Goal: Transaction & Acquisition: Purchase product/service

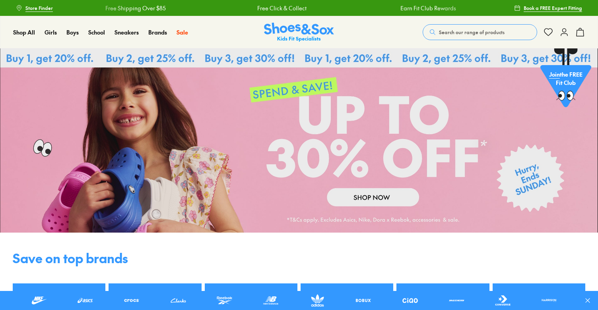
click at [356, 198] on link at bounding box center [299, 140] width 598 height 184
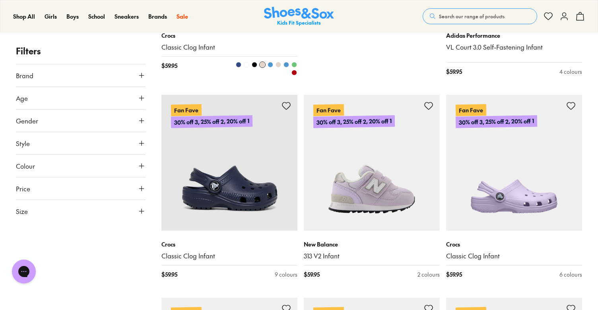
scroll to position [552, 0]
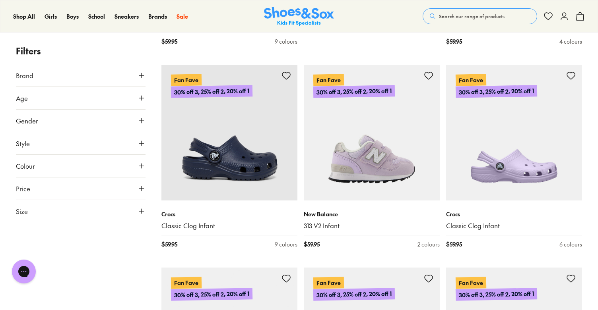
click at [139, 77] on icon at bounding box center [141, 76] width 8 height 8
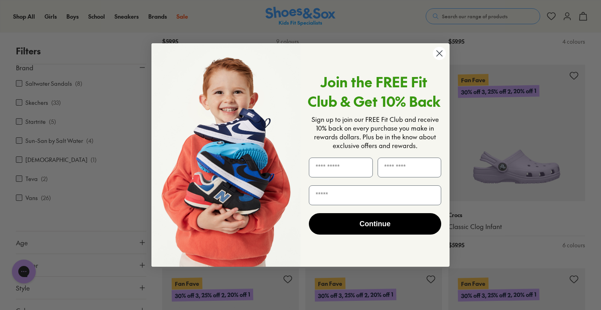
scroll to position [0, 0]
click at [437, 54] on circle "Close dialog" at bounding box center [439, 53] width 13 height 13
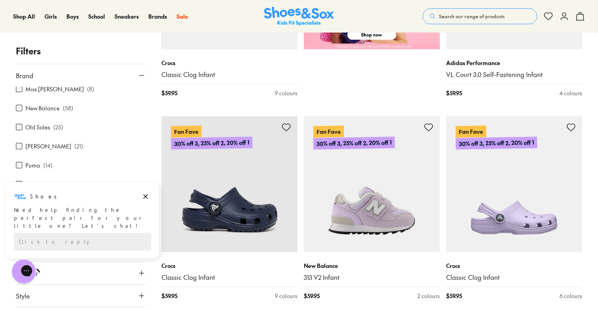
scroll to position [230, 0]
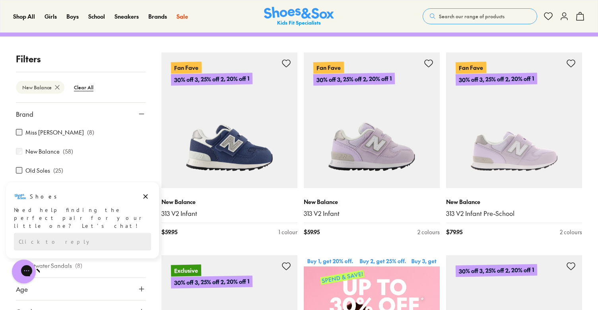
scroll to position [160, 0]
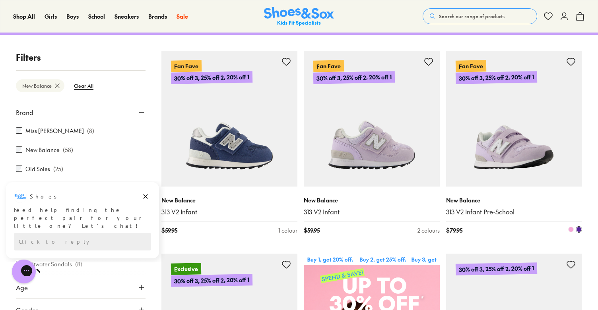
click at [517, 156] on img at bounding box center [514, 119] width 136 height 136
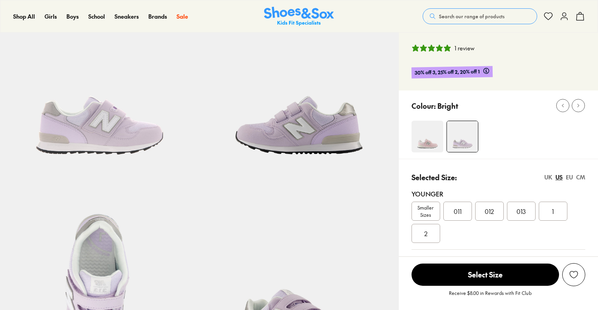
scroll to position [74, 0]
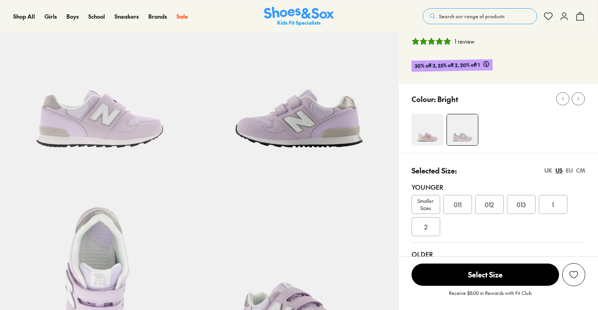
select select "*"
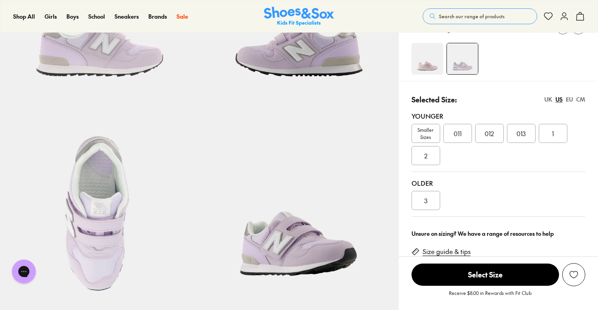
scroll to position [149, 0]
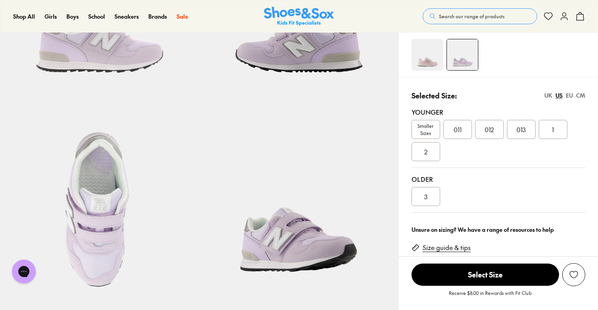
click at [469, 122] on div "011" at bounding box center [457, 129] width 29 height 19
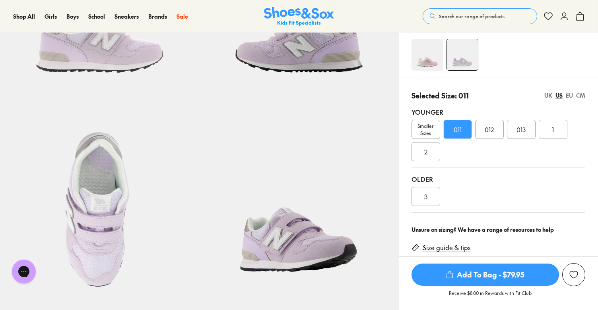
click at [496, 132] on div "012" at bounding box center [489, 129] width 29 height 19
click at [539, 128] on div "1" at bounding box center [552, 129] width 29 height 19
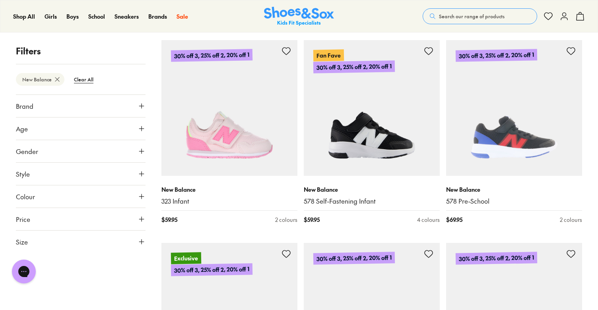
scroll to position [578, 0]
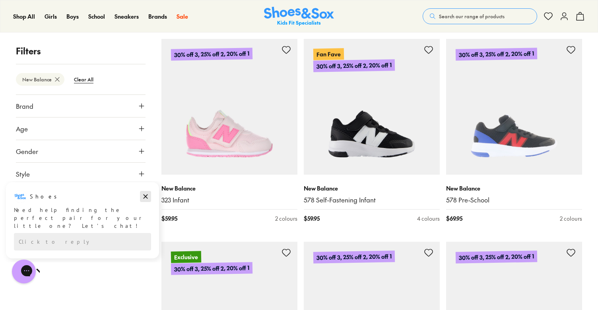
click at [145, 196] on icon "Dismiss campaign" at bounding box center [145, 197] width 8 height 10
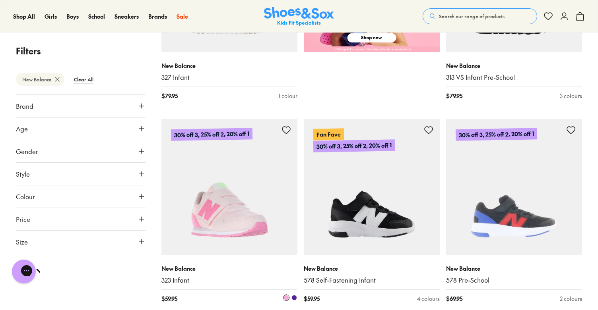
scroll to position [497, 0]
click at [240, 207] on img at bounding box center [229, 188] width 136 height 136
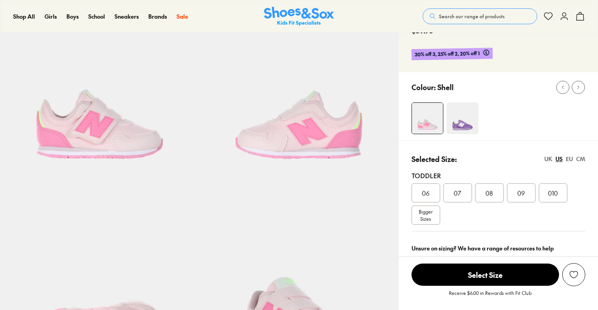
scroll to position [65, 0]
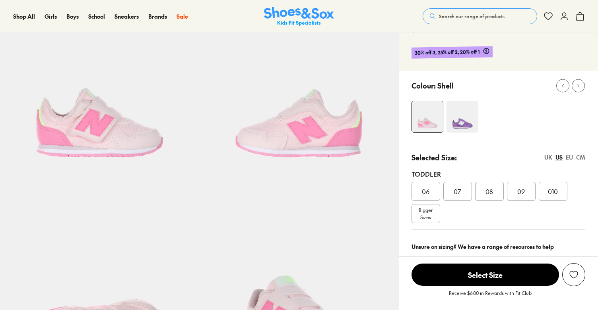
select select "*"
click at [425, 215] on span "Bigger Sizes" at bounding box center [425, 214] width 14 height 14
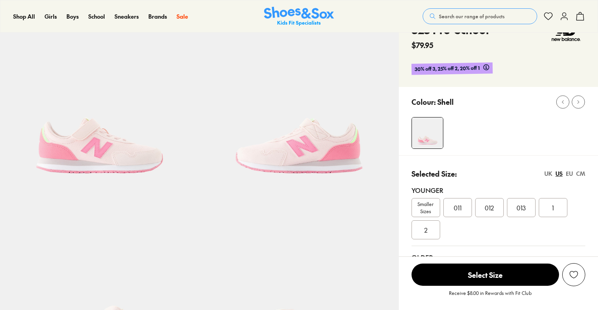
select select "*"
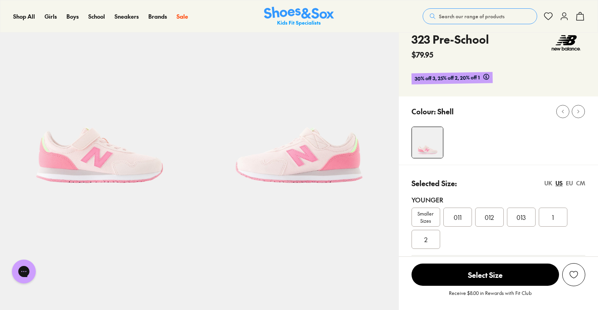
scroll to position [43, 0]
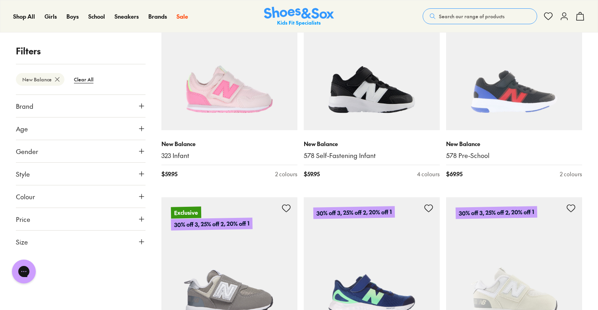
scroll to position [625, 0]
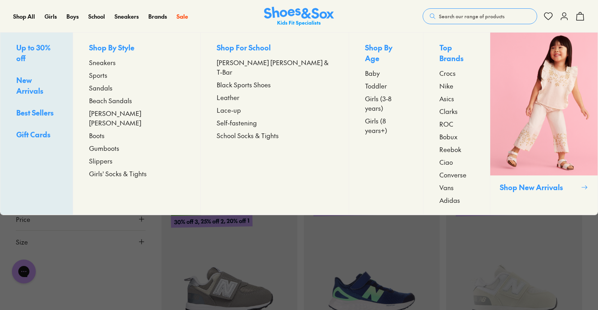
click at [365, 94] on span "Girls (3-8 years)" at bounding box center [386, 103] width 42 height 19
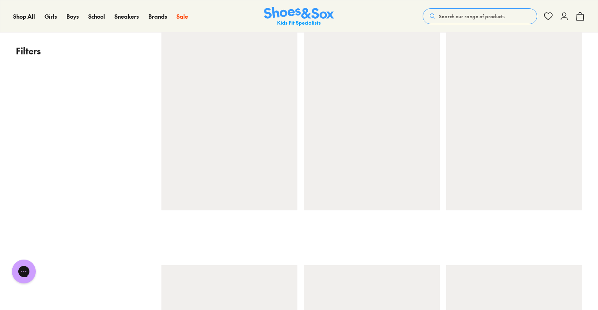
scroll to position [271, 0]
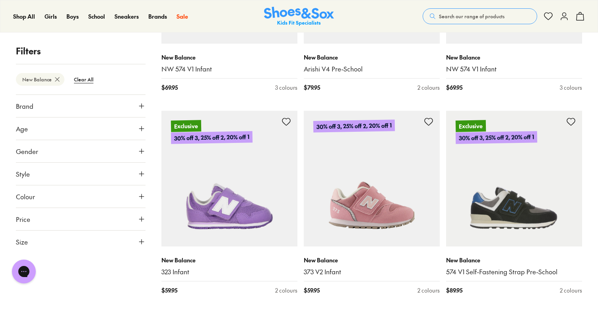
scroll to position [914, 0]
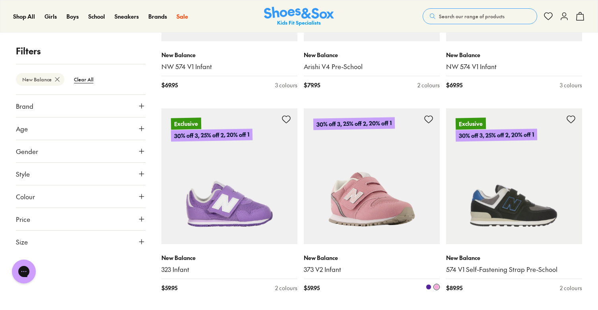
click at [385, 169] on img at bounding box center [372, 176] width 136 height 136
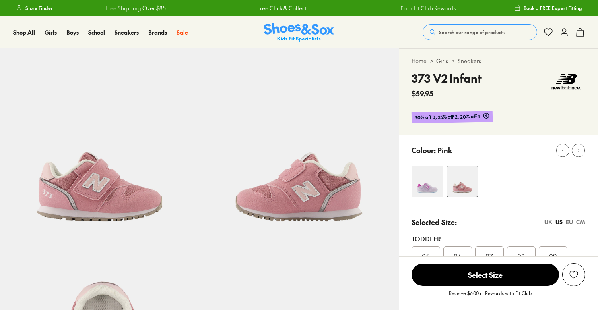
select select "*"
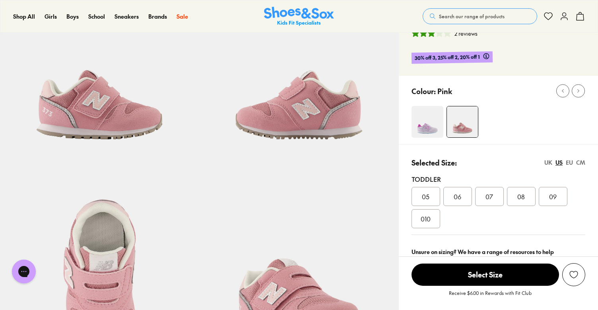
click at [429, 222] on span "010" at bounding box center [425, 219] width 10 height 10
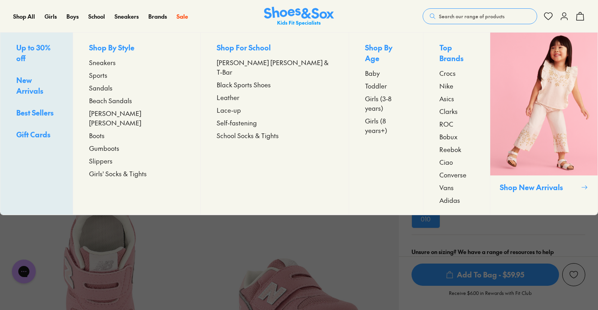
click at [365, 94] on span "Girls (3-8 years)" at bounding box center [386, 103] width 42 height 19
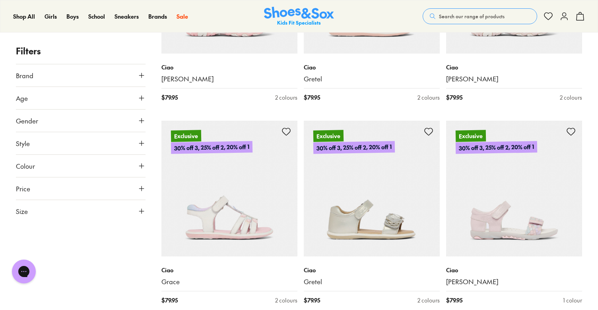
scroll to position [1900, 0]
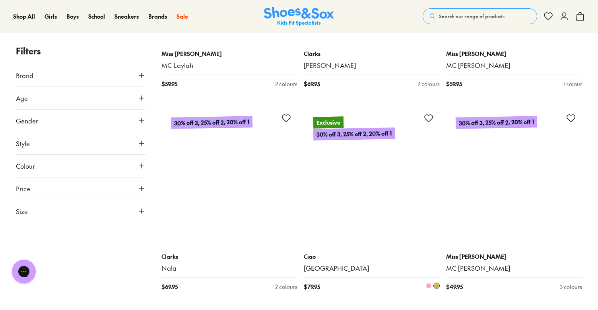
scroll to position [3538, 0]
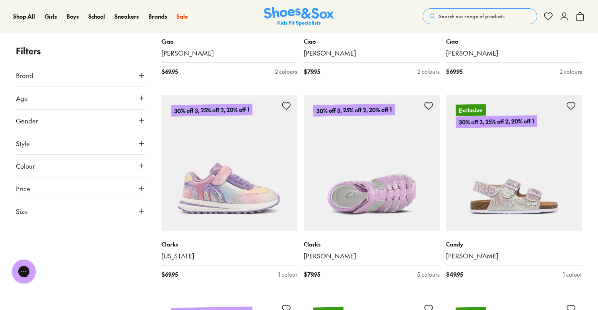
scroll to position [5210, 0]
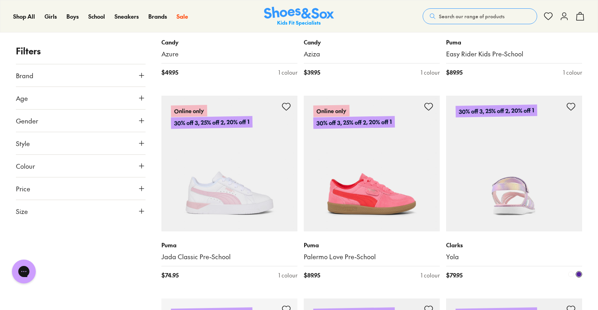
scroll to position [7020, 0]
